Goal: Information Seeking & Learning: Learn about a topic

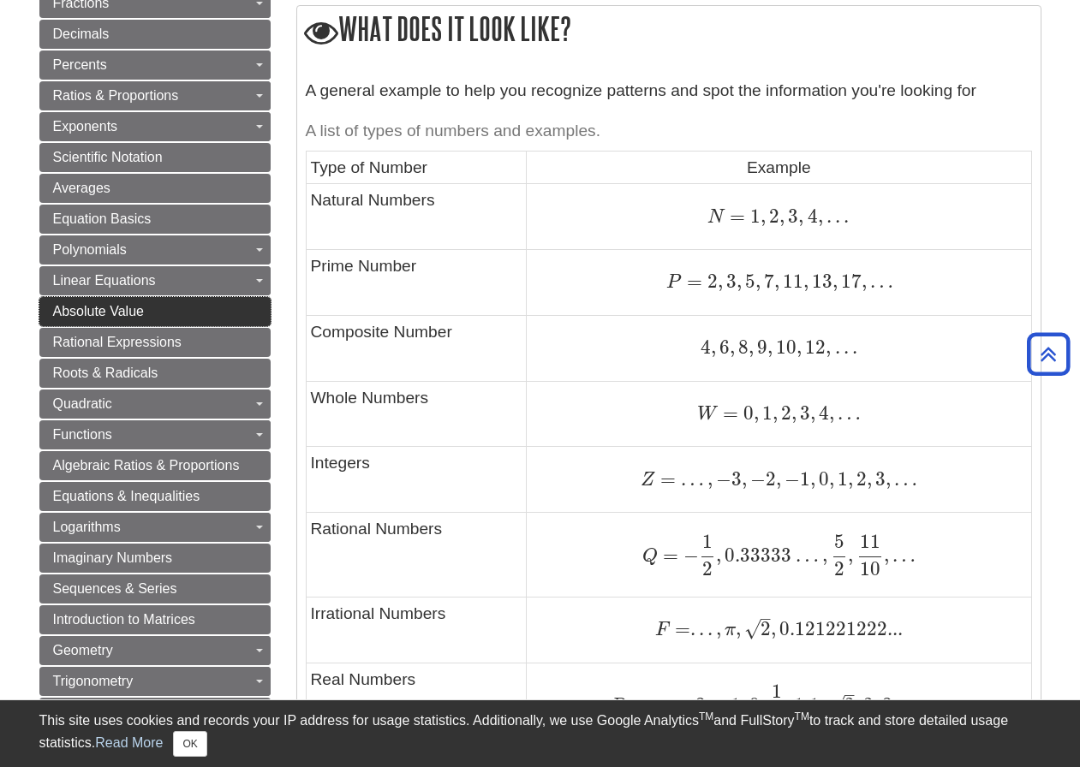
scroll to position [770, 0]
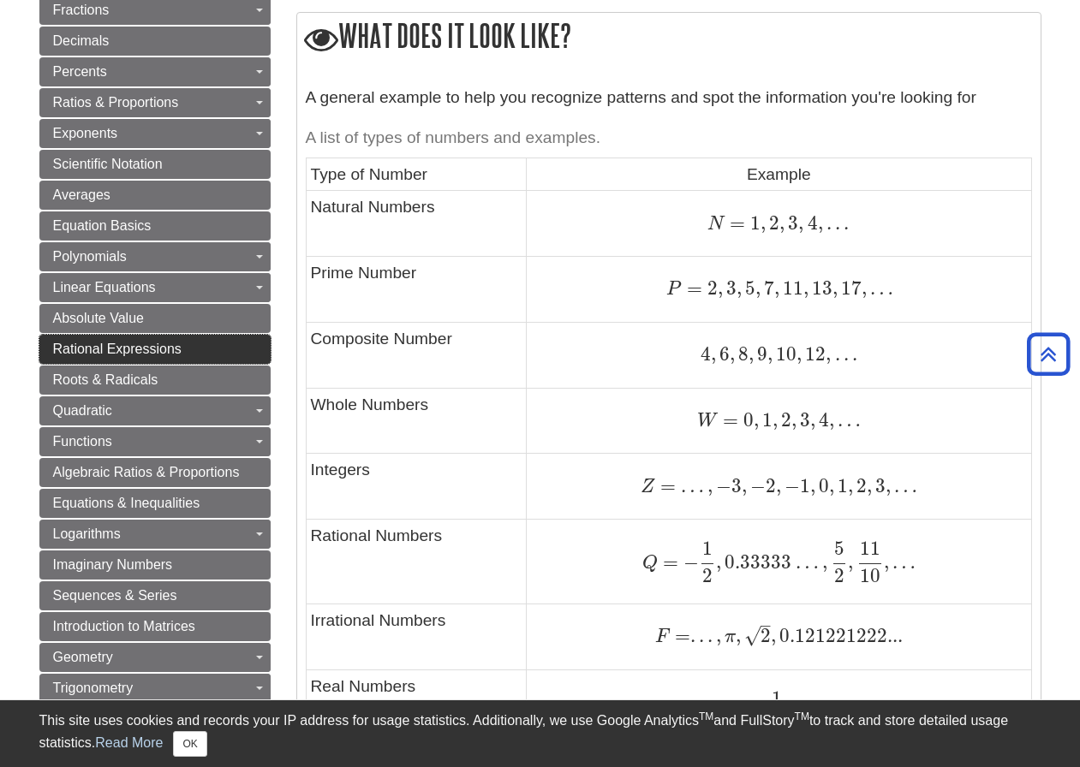
click at [104, 353] on span "Rational Expressions" at bounding box center [117, 349] width 128 height 15
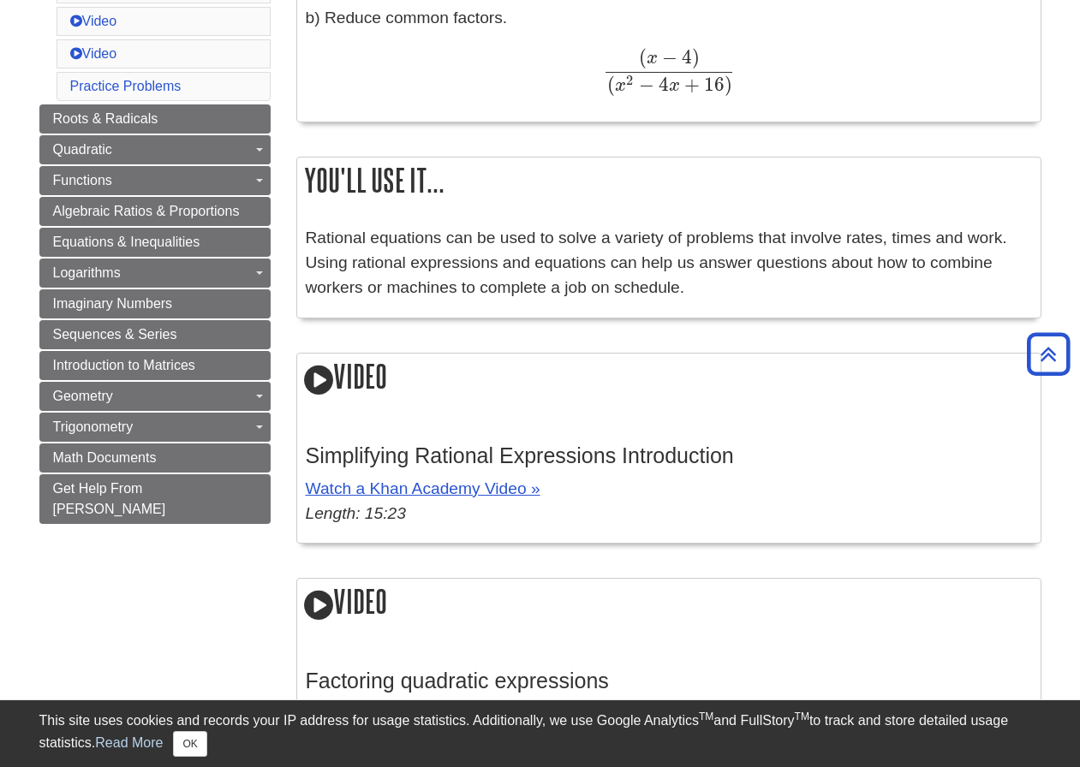
scroll to position [942, 0]
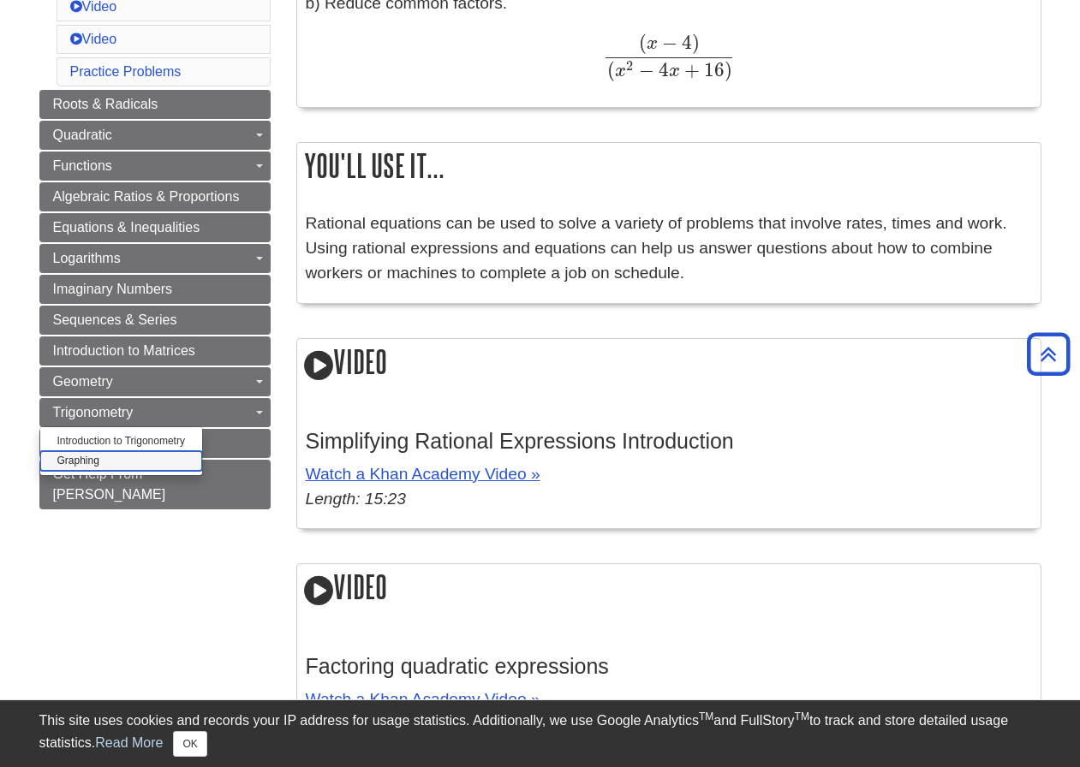
click at [84, 458] on link "Graphing" at bounding box center [121, 461] width 162 height 20
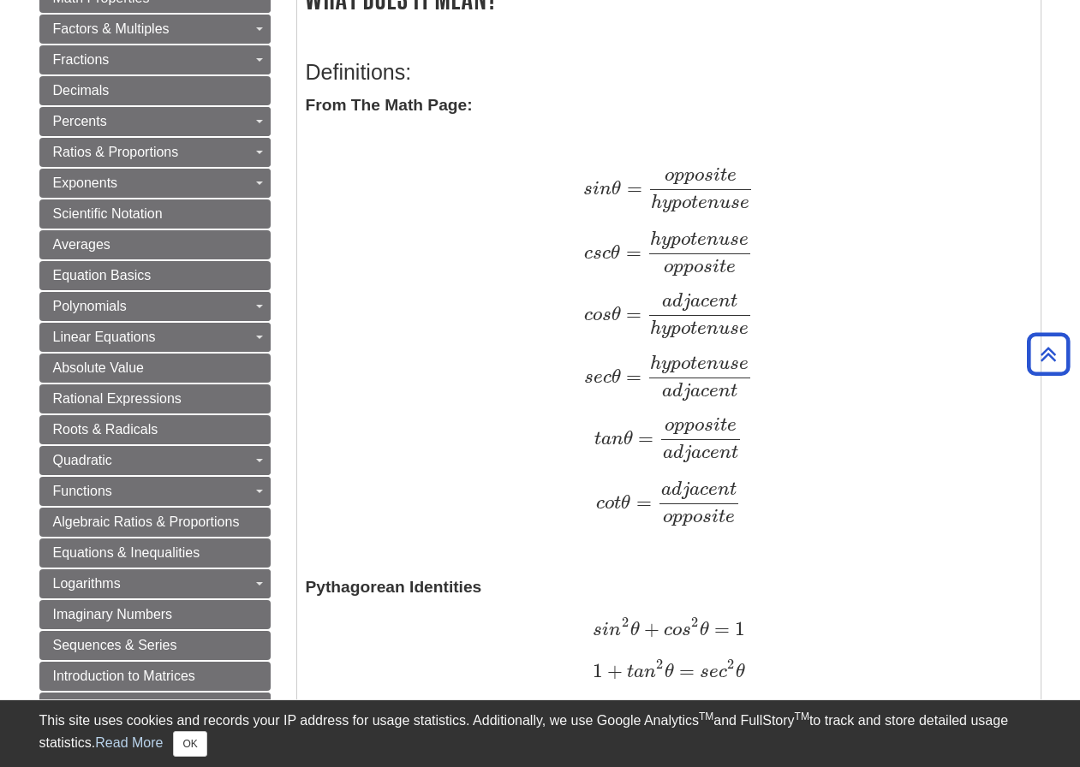
scroll to position [514, 0]
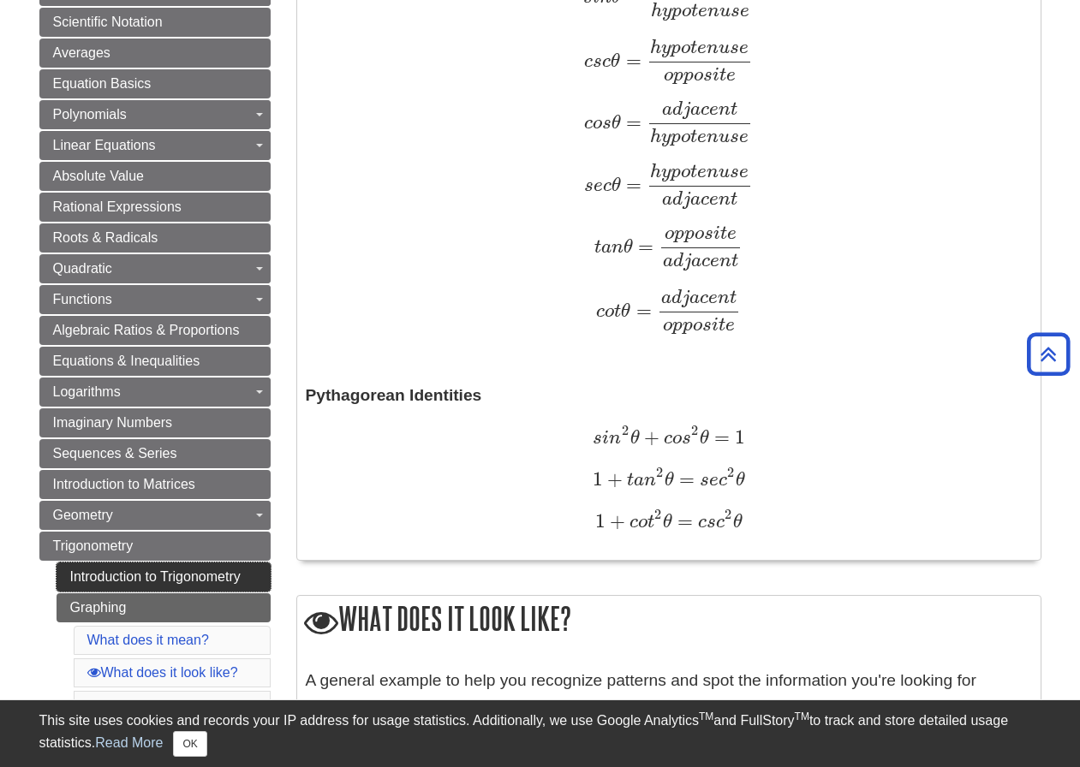
click at [133, 568] on link "Introduction to Trigonometry" at bounding box center [164, 576] width 214 height 29
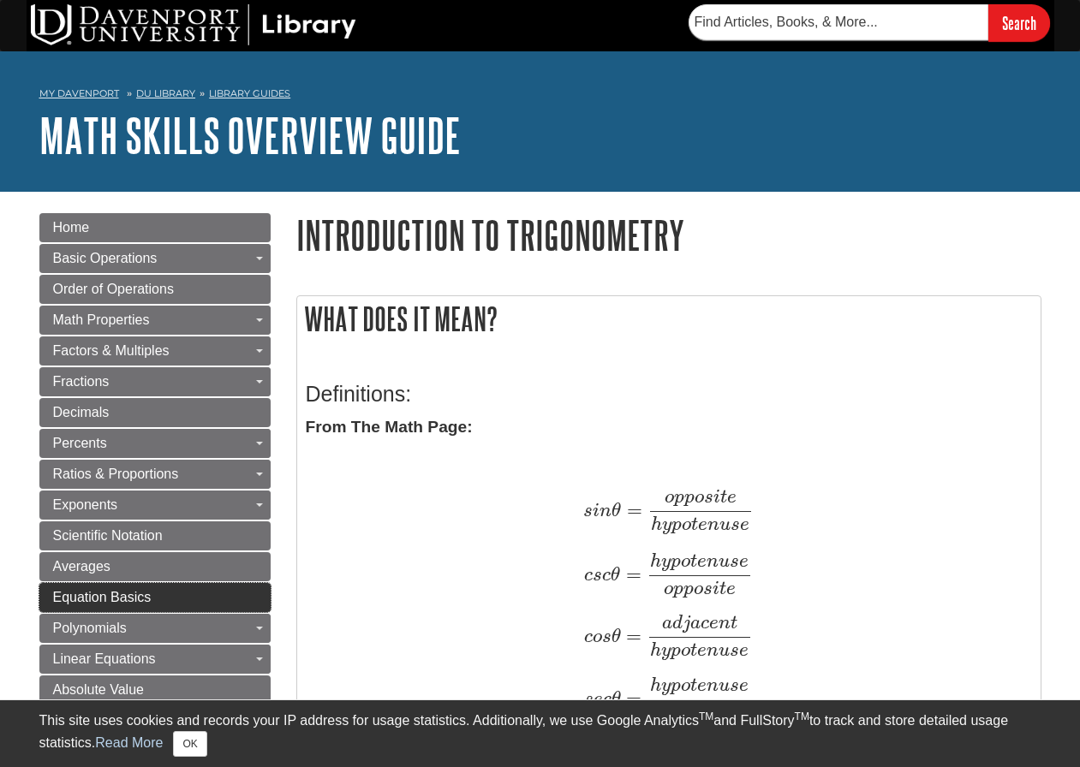
click at [141, 602] on span "Equation Basics" at bounding box center [102, 597] width 98 height 15
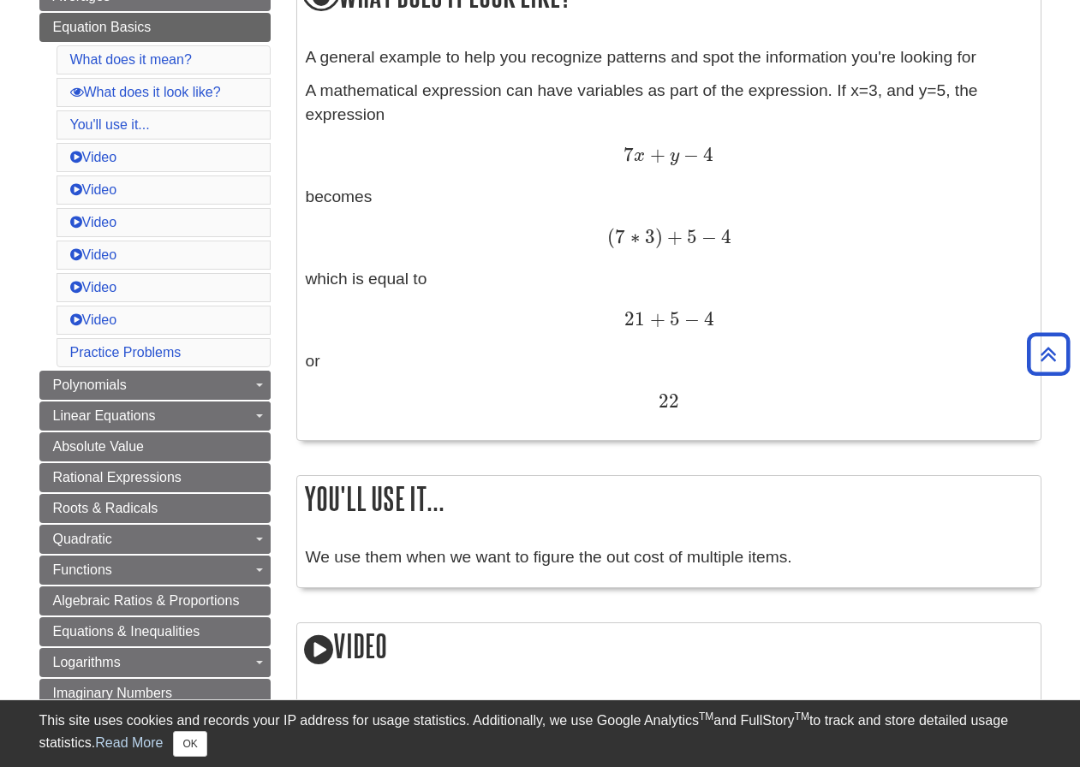
scroll to position [599, 0]
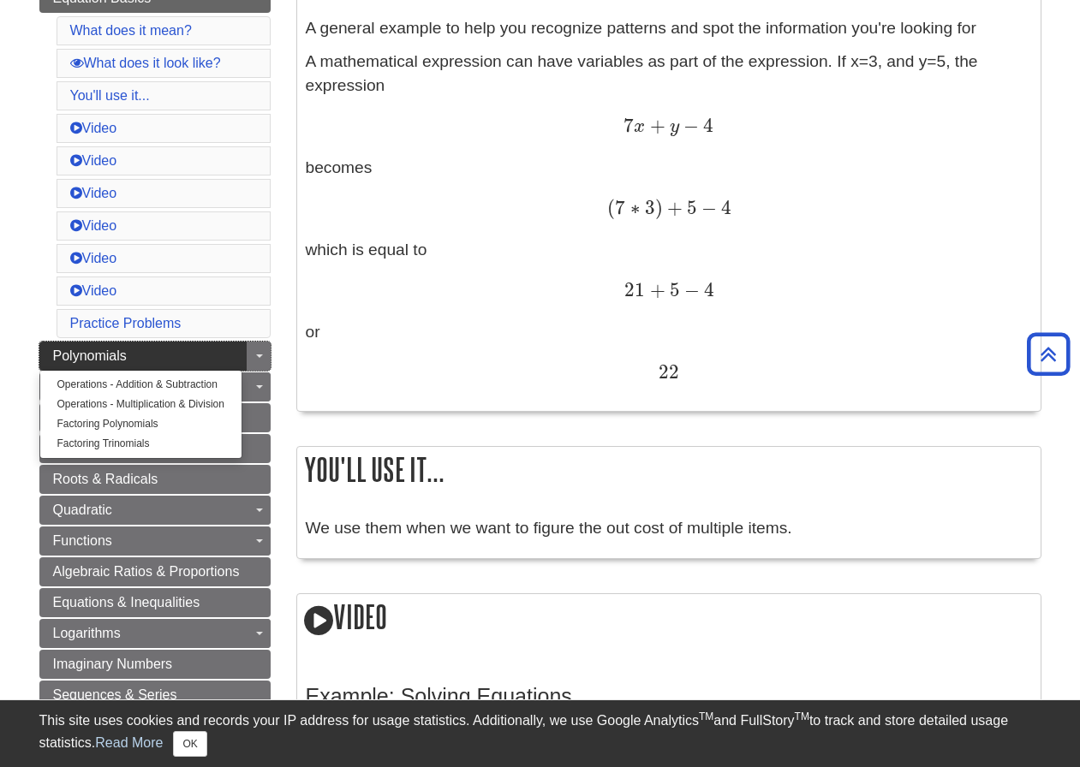
click at [114, 354] on span "Polynomials" at bounding box center [90, 355] width 74 height 15
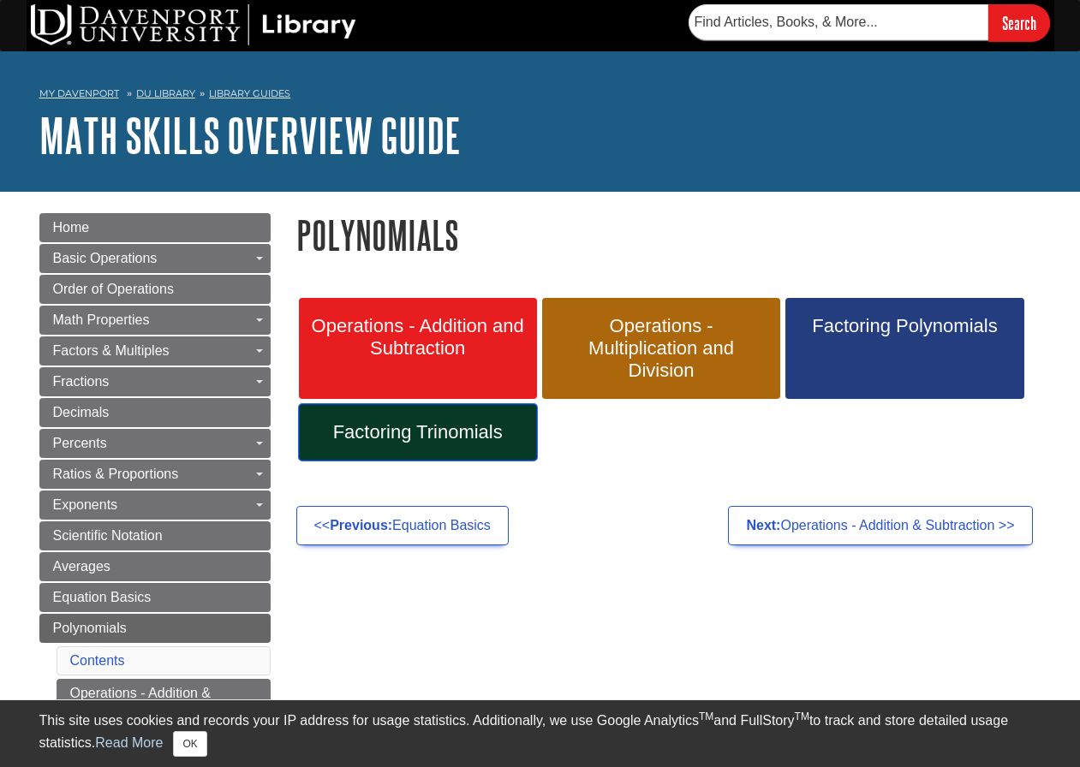
click at [470, 436] on span "Factoring Trinomials" at bounding box center [418, 432] width 212 height 22
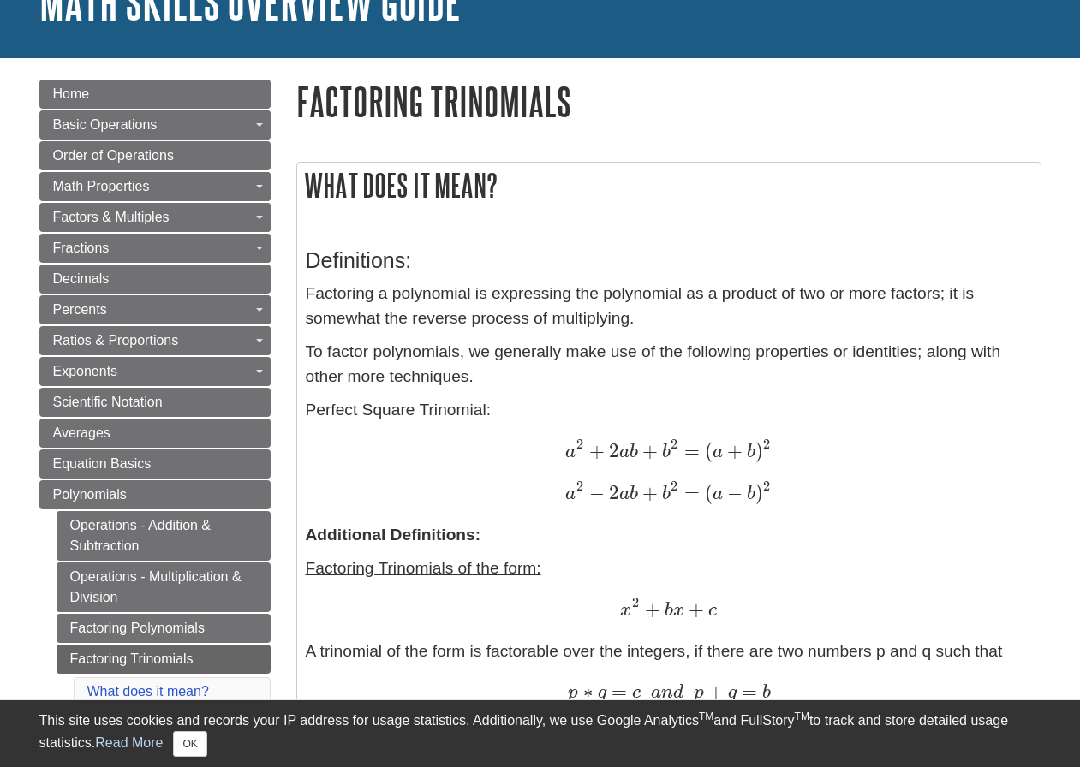
scroll to position [171, 0]
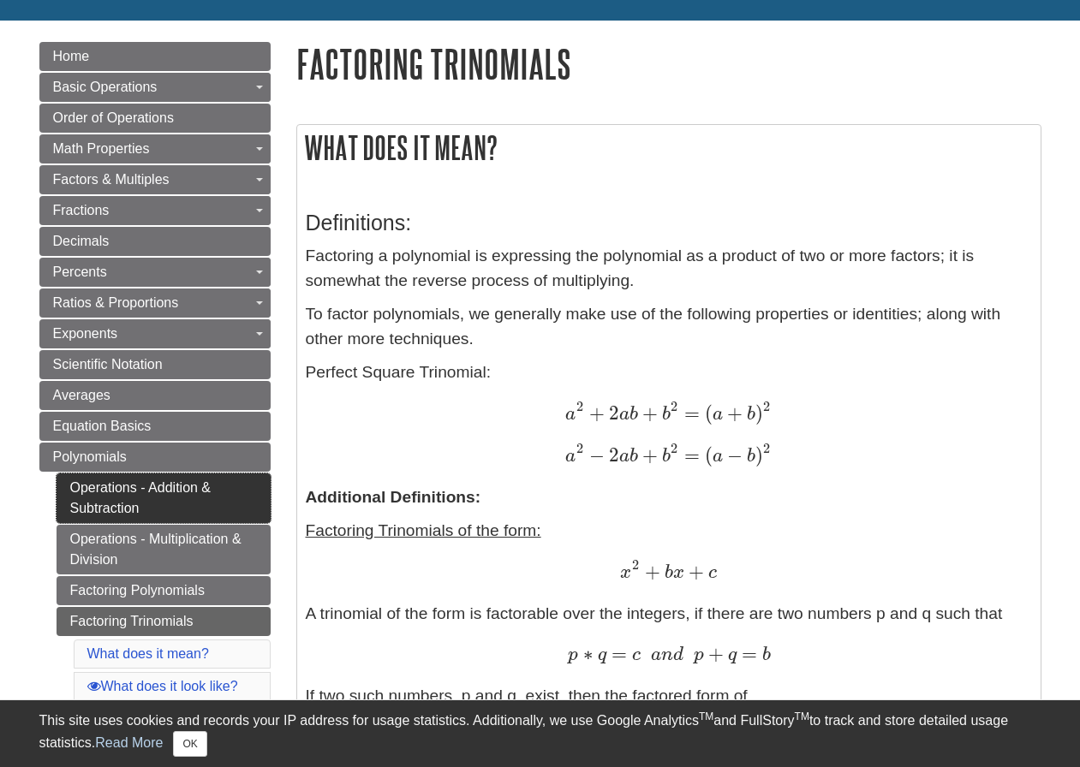
click at [193, 489] on link "Operations - Addition & Subtraction" at bounding box center [164, 498] width 214 height 50
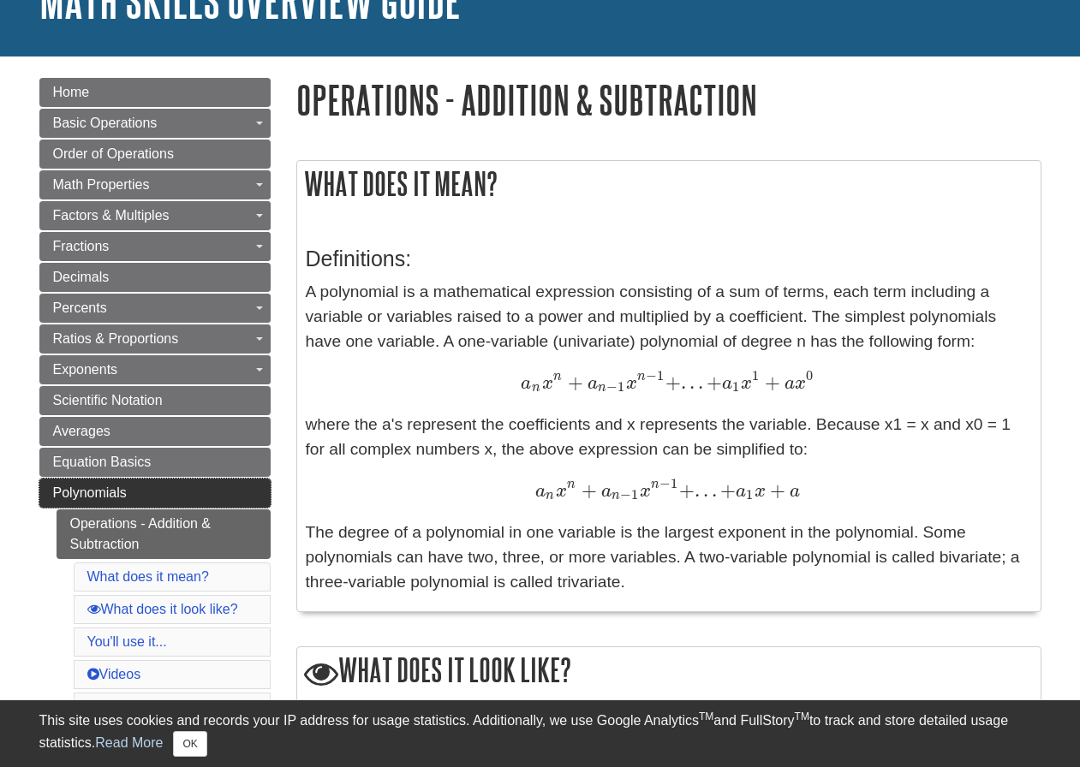
scroll to position [171, 0]
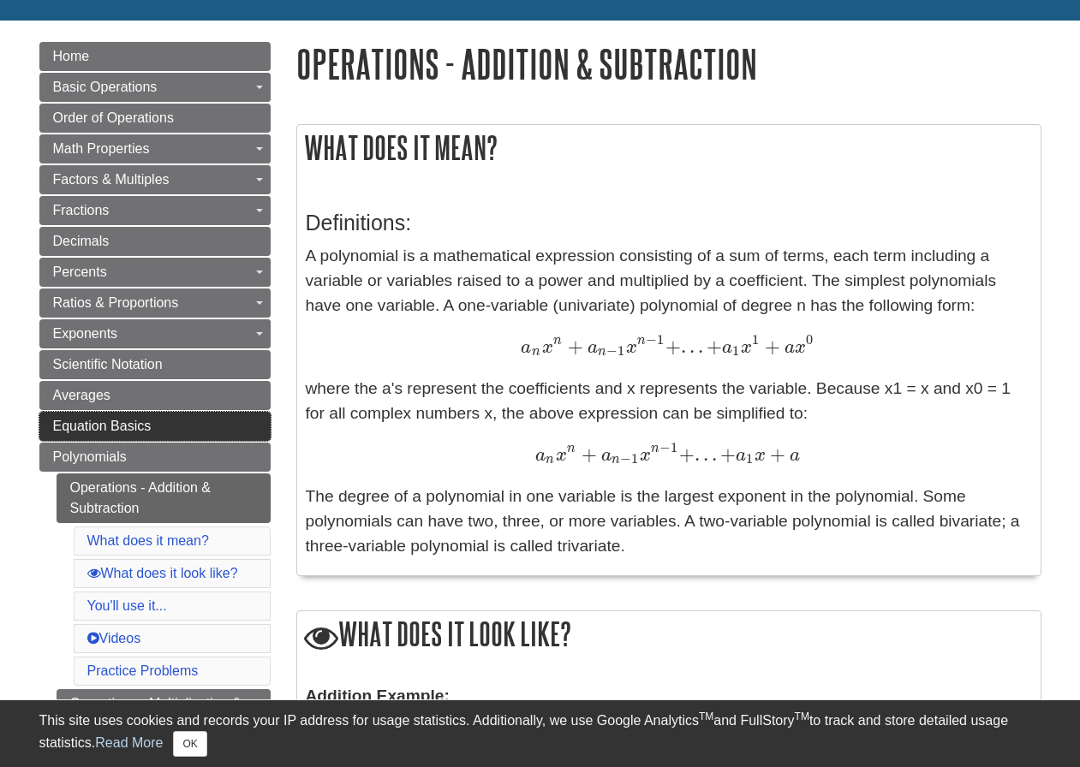
click at [120, 427] on span "Equation Basics" at bounding box center [102, 426] width 98 height 15
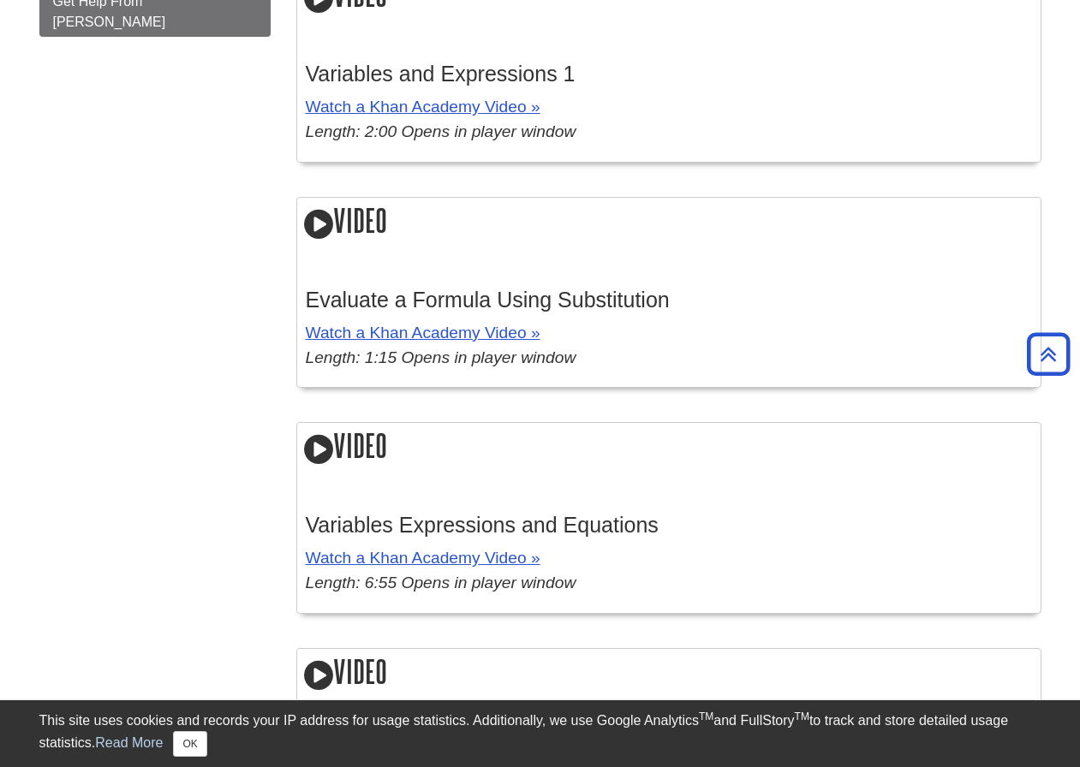
scroll to position [933, 0]
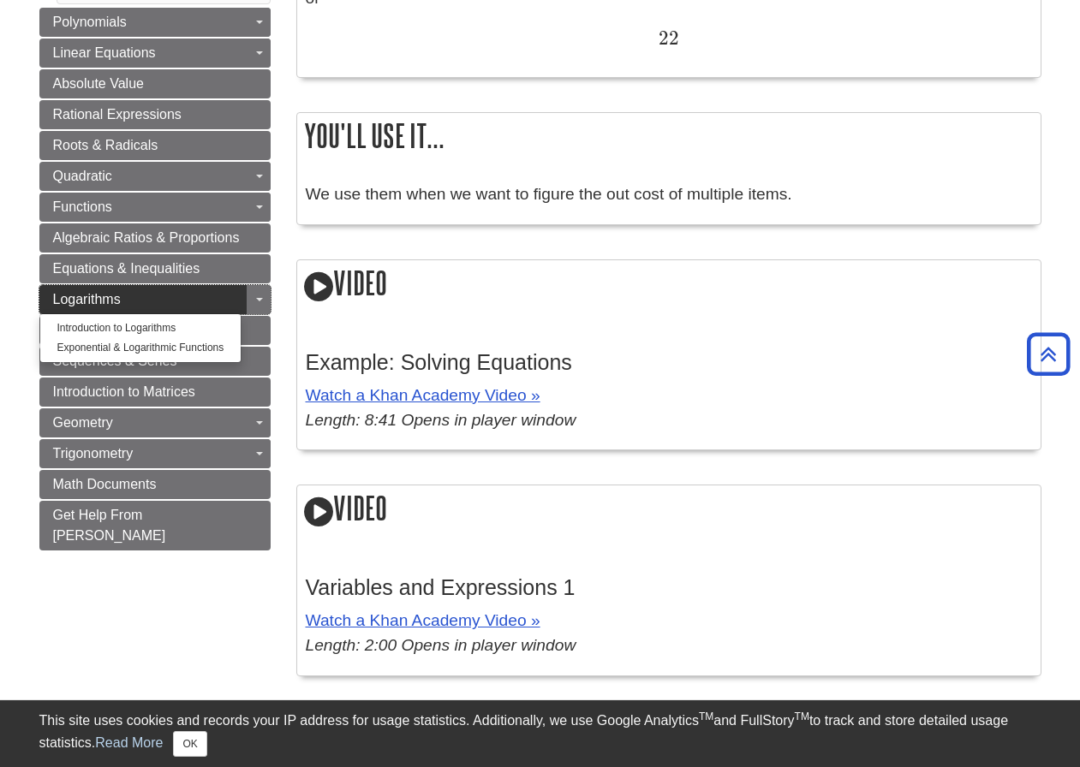
click at [92, 302] on span "Logarithms" at bounding box center [87, 299] width 68 height 15
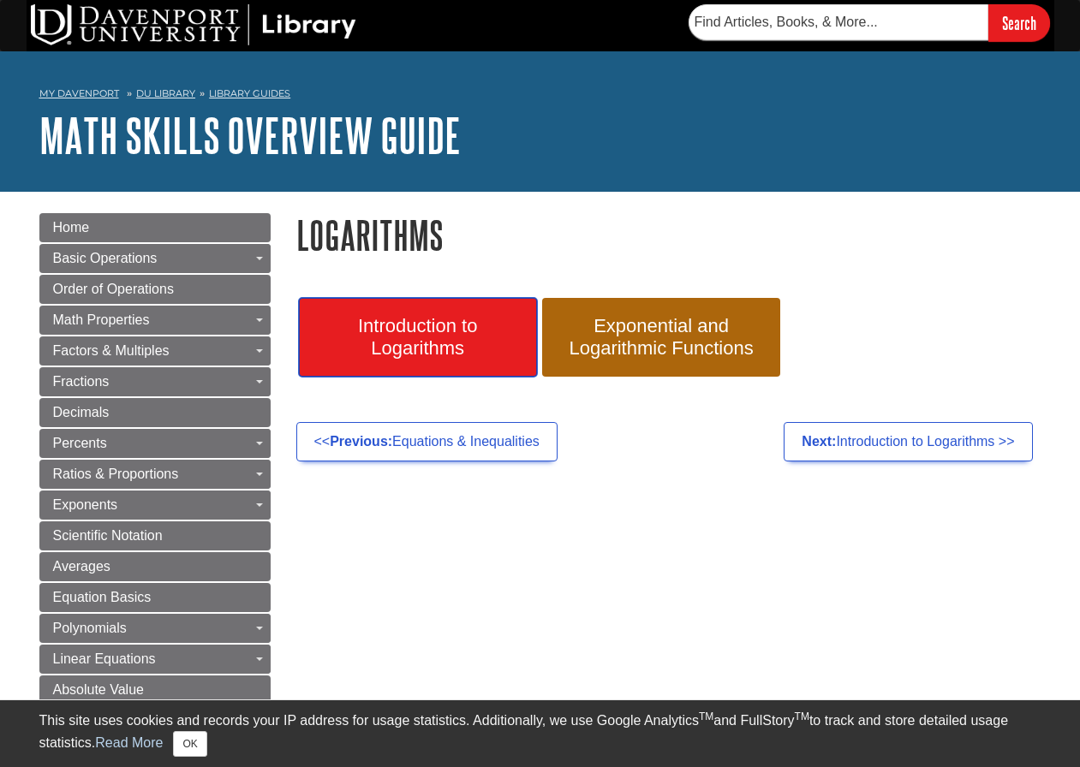
click at [453, 343] on span "Introduction to Logarithms" at bounding box center [418, 337] width 212 height 45
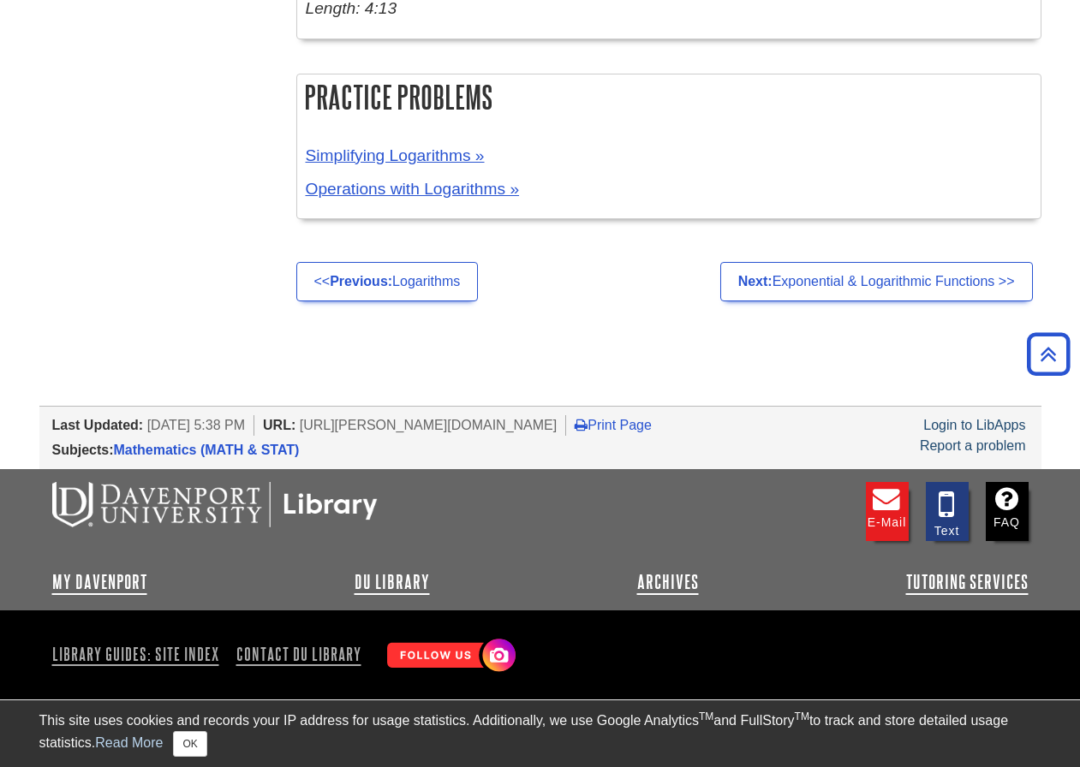
scroll to position [1189, 0]
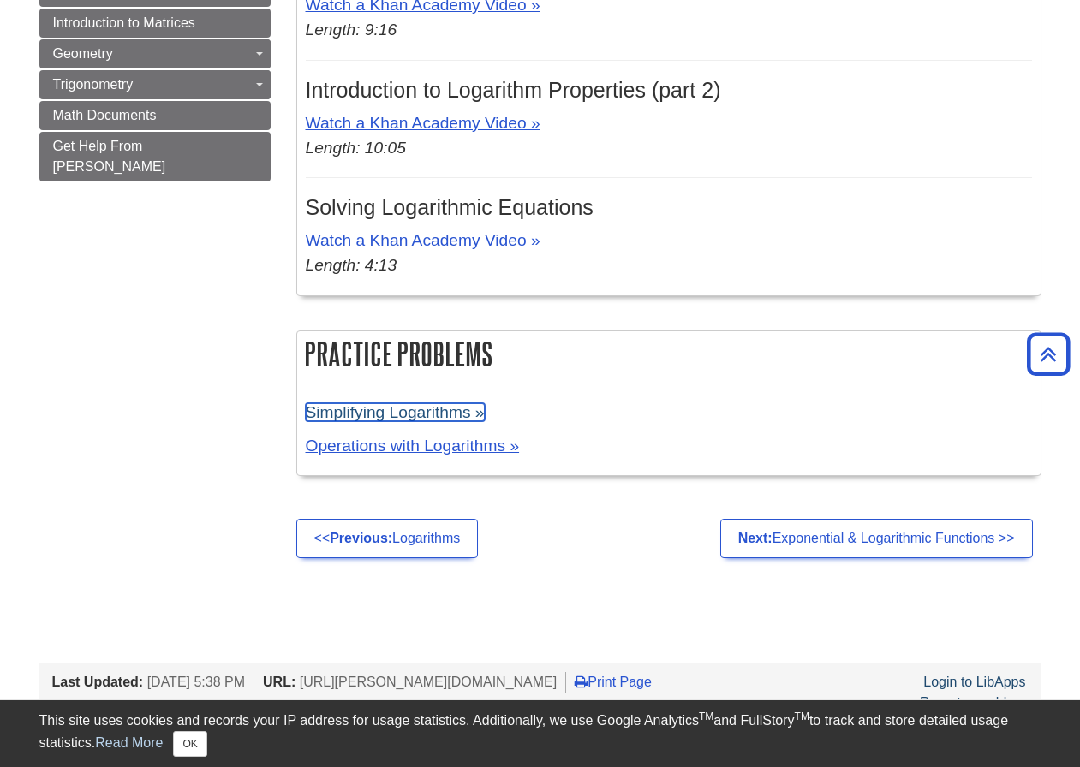
click at [392, 413] on link "Simplifying Logarithms »" at bounding box center [395, 412] width 179 height 18
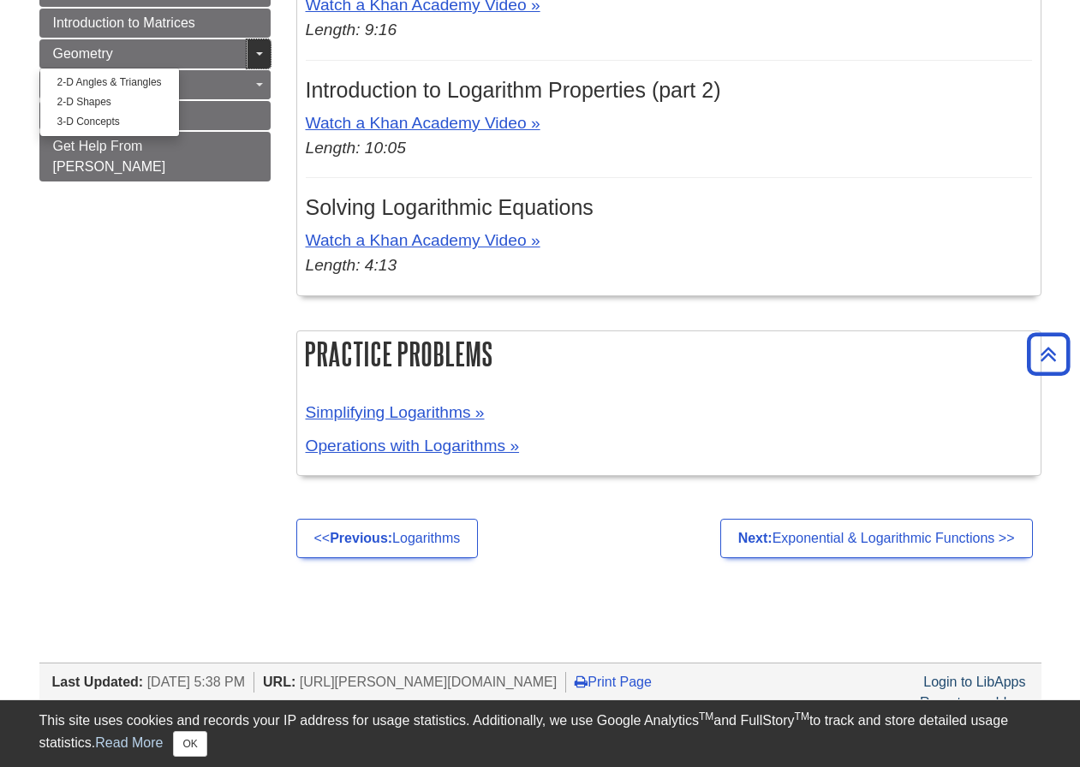
click at [253, 53] on link "Toggle Dropdown" at bounding box center [259, 53] width 24 height 29
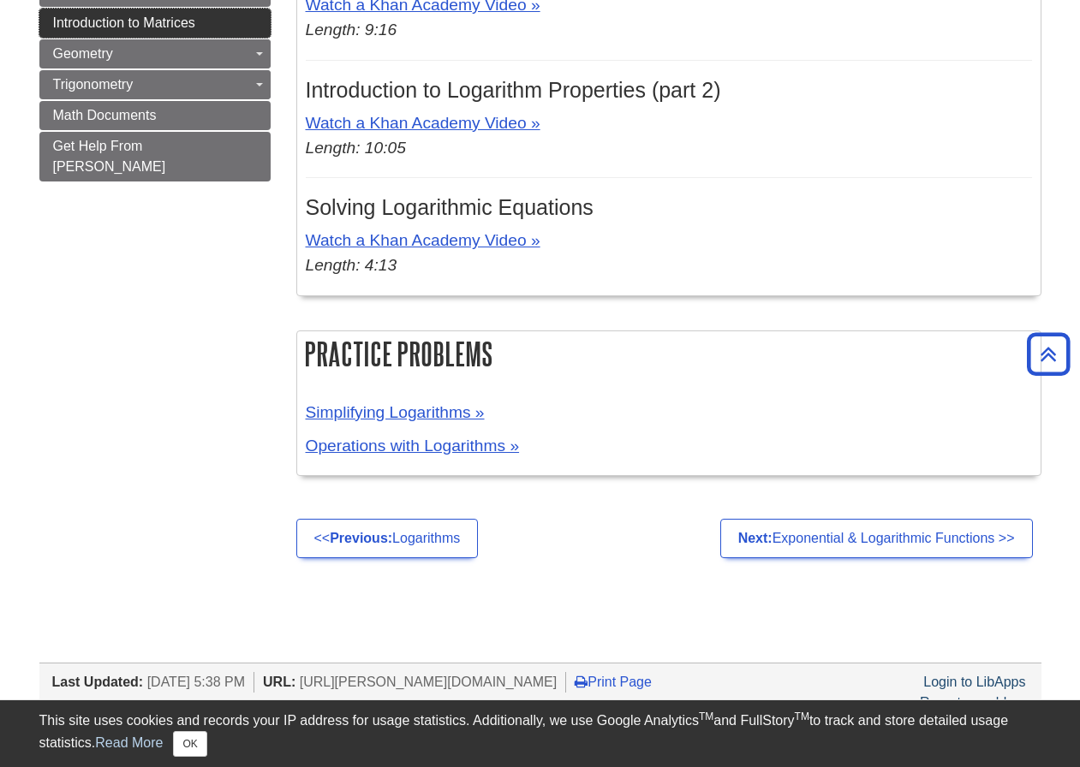
click at [145, 25] on span "Introduction to Matrices" at bounding box center [124, 22] width 142 height 15
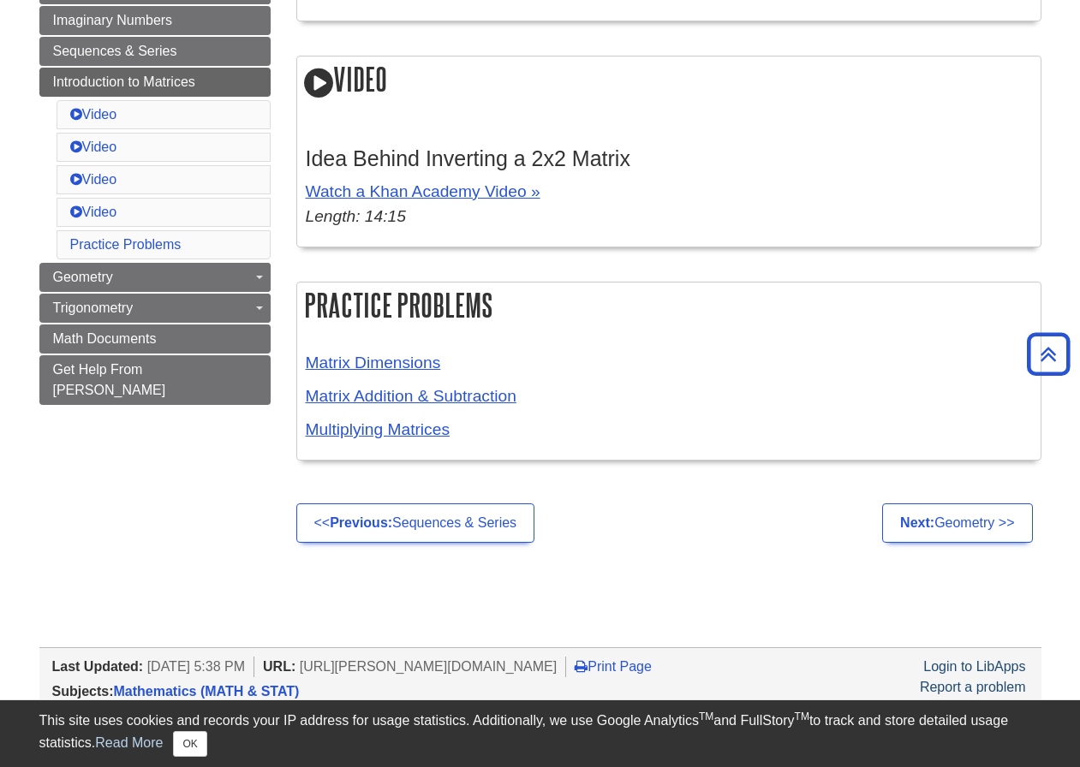
scroll to position [1027, 0]
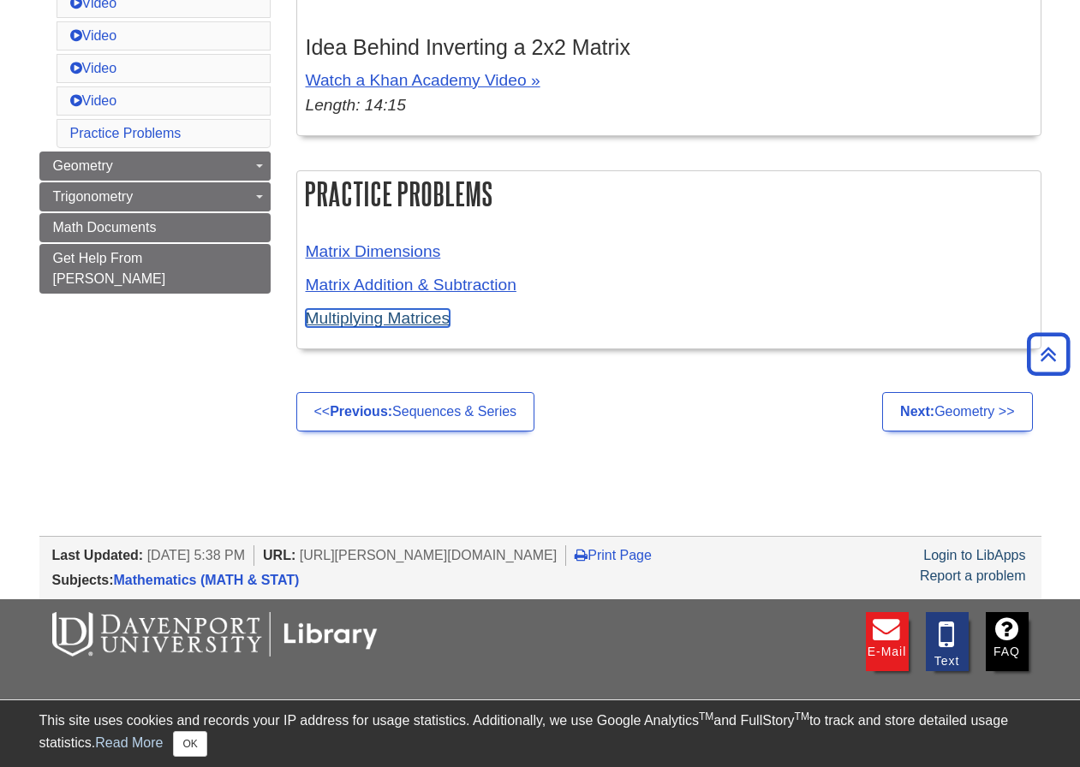
click at [372, 312] on link "Multiplying Matrices" at bounding box center [378, 318] width 144 height 18
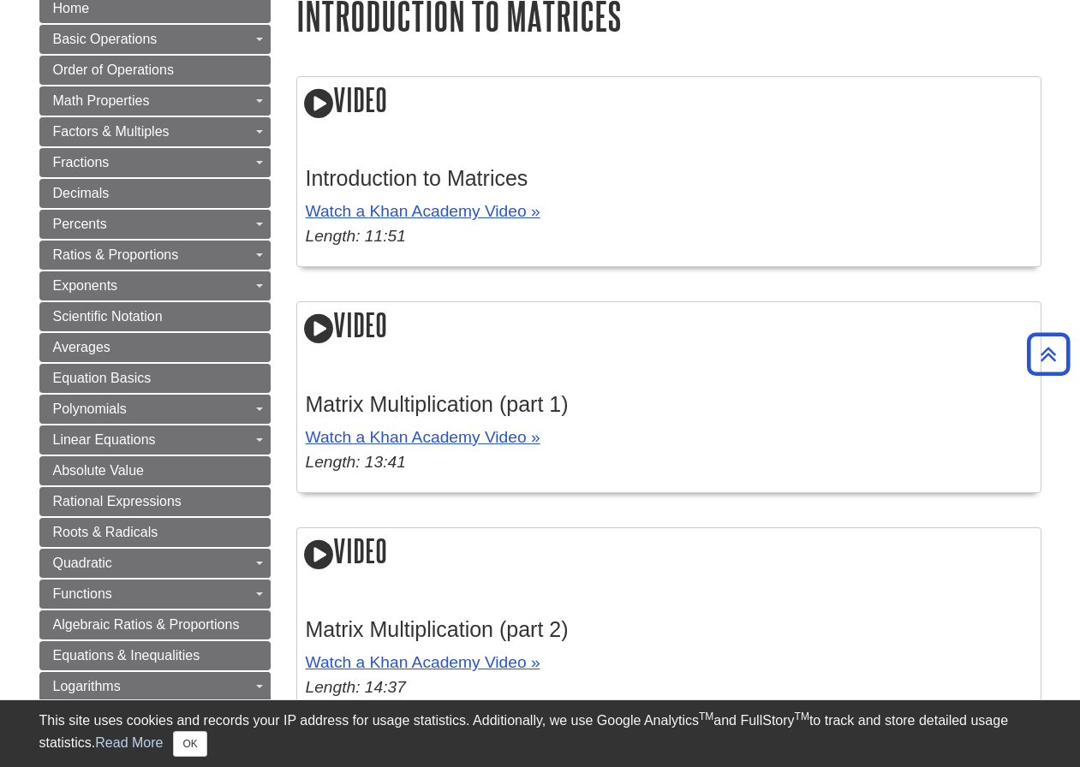
scroll to position [0, 0]
